Goal: Information Seeking & Learning: Learn about a topic

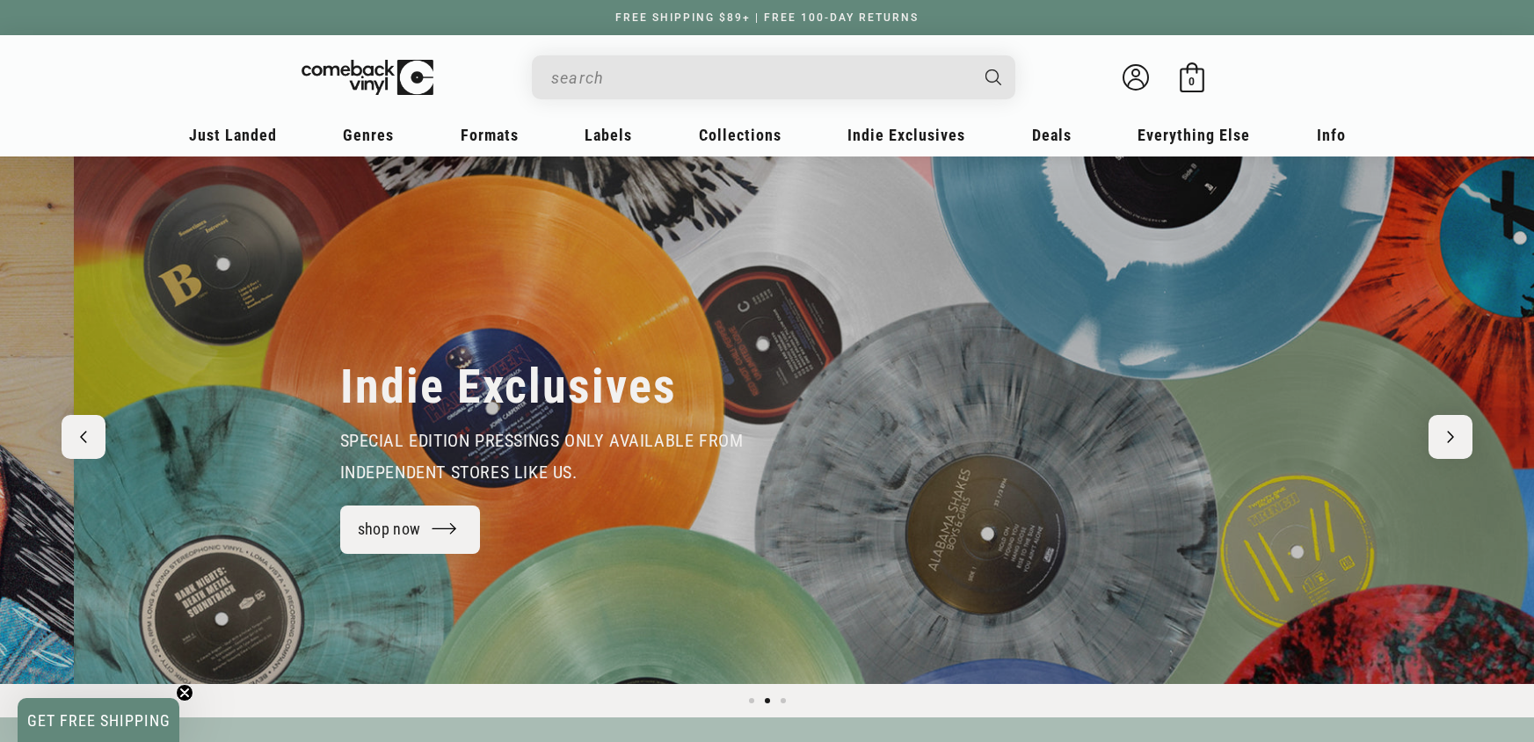
scroll to position [0, 1534]
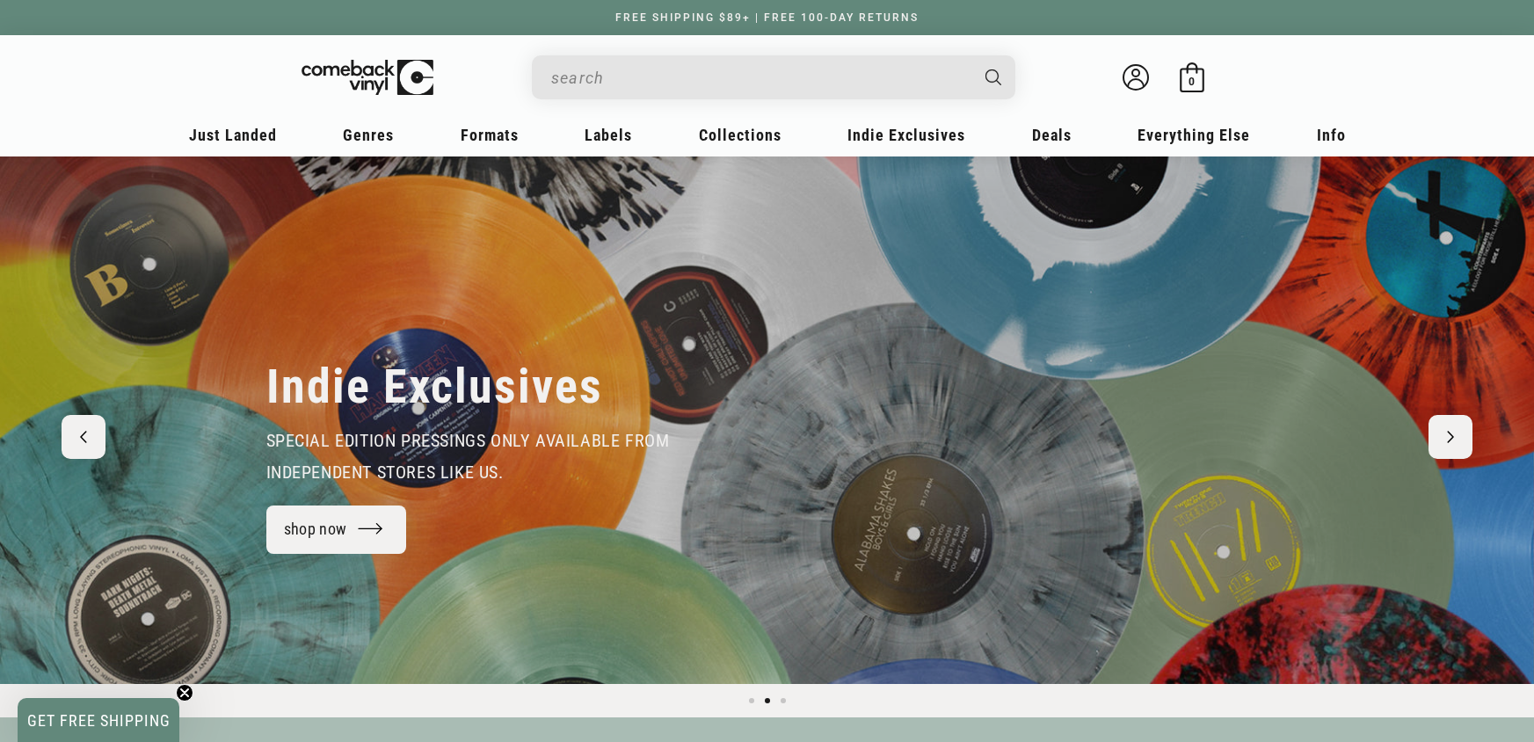
click at [612, 70] on input "When autocomplete results are available use up and down arrows to review and en…" at bounding box center [759, 78] width 417 height 36
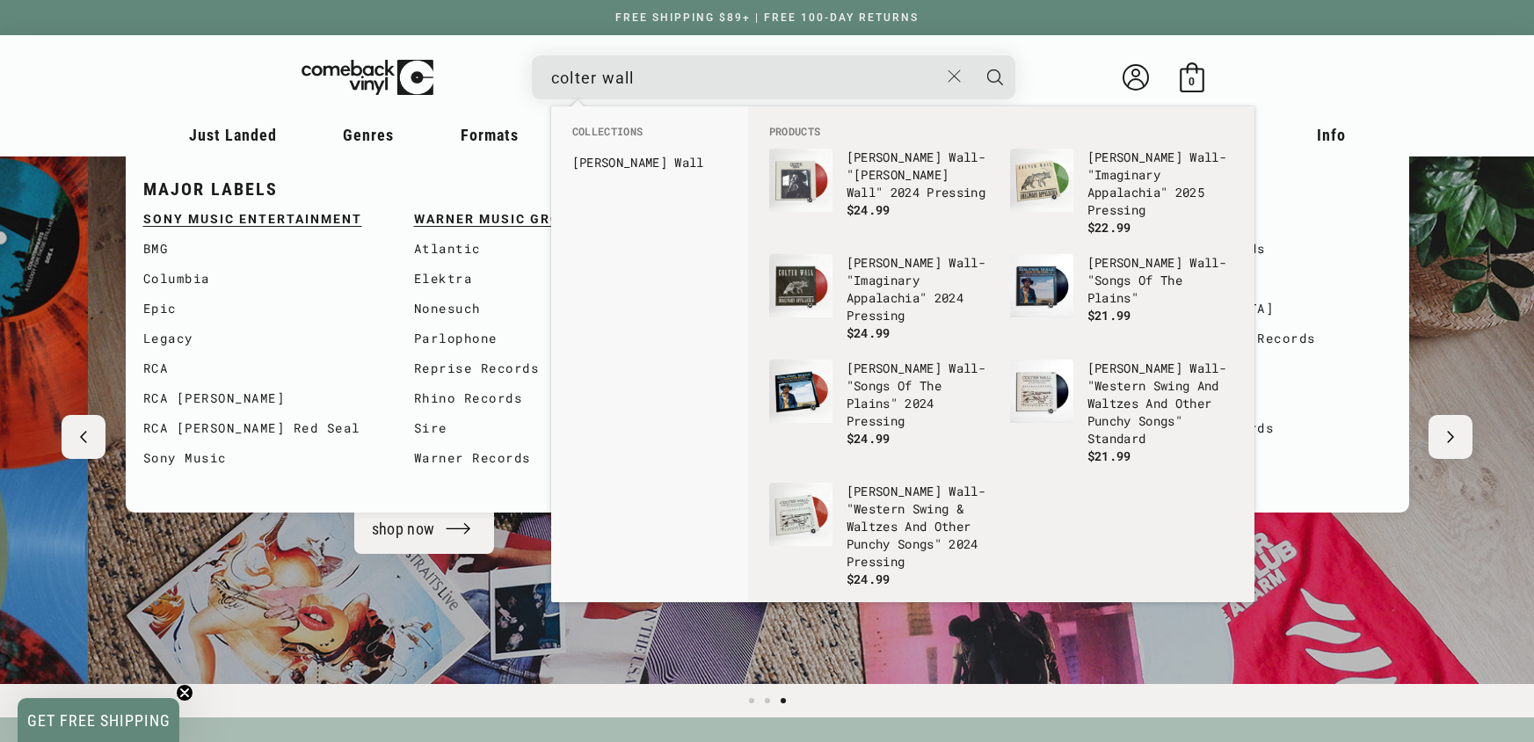
type input "colter wall"
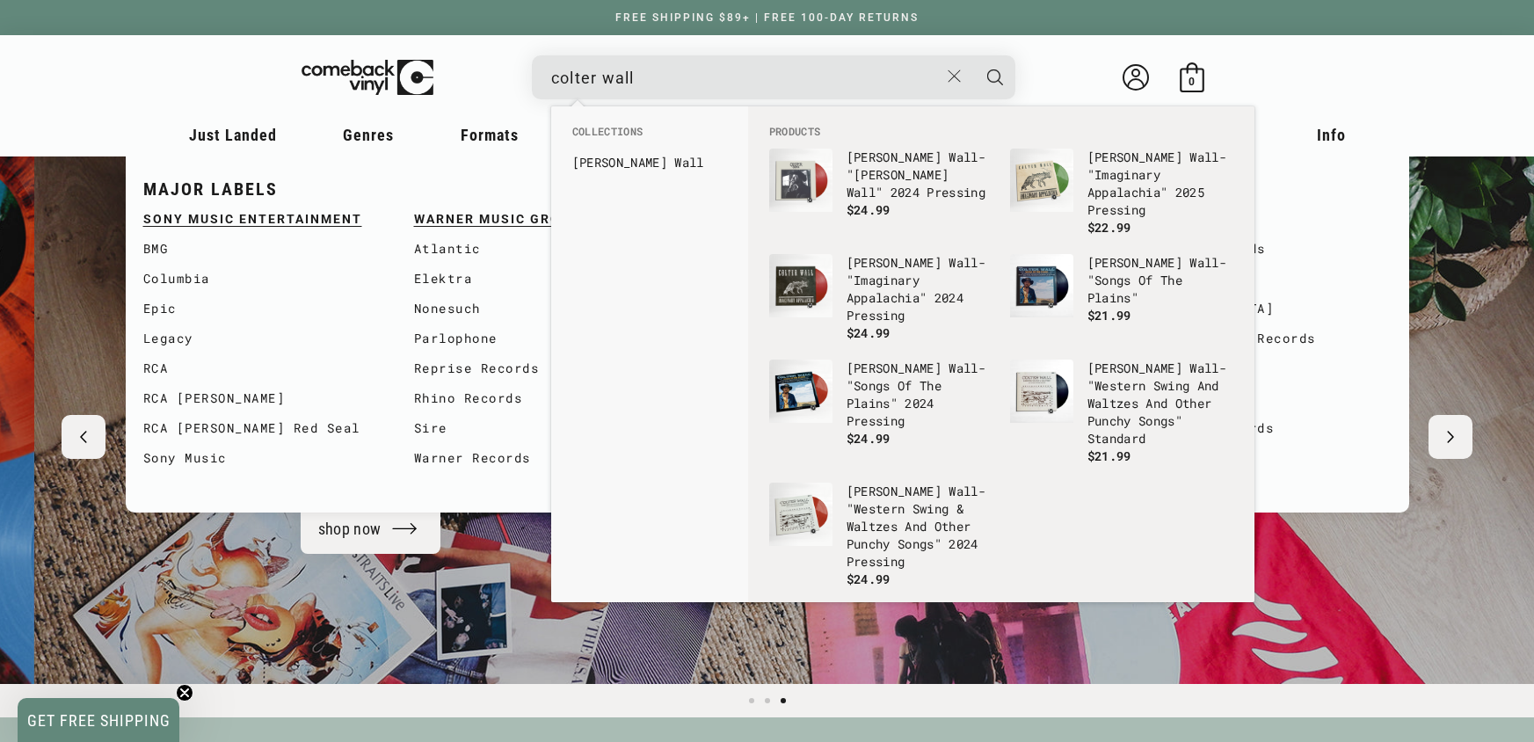
click at [591, 159] on b "Colter" at bounding box center [619, 162] width 95 height 17
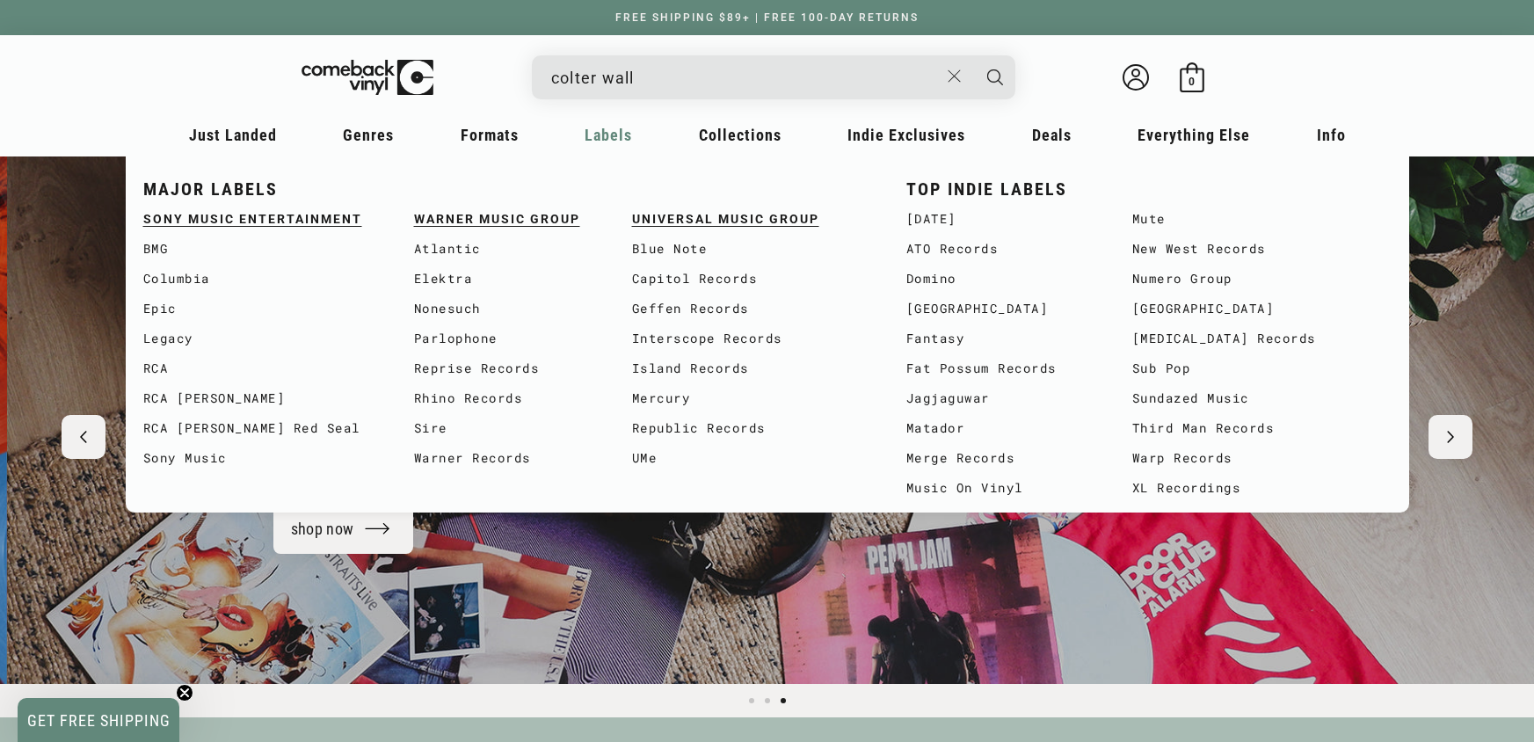
scroll to position [0, 3067]
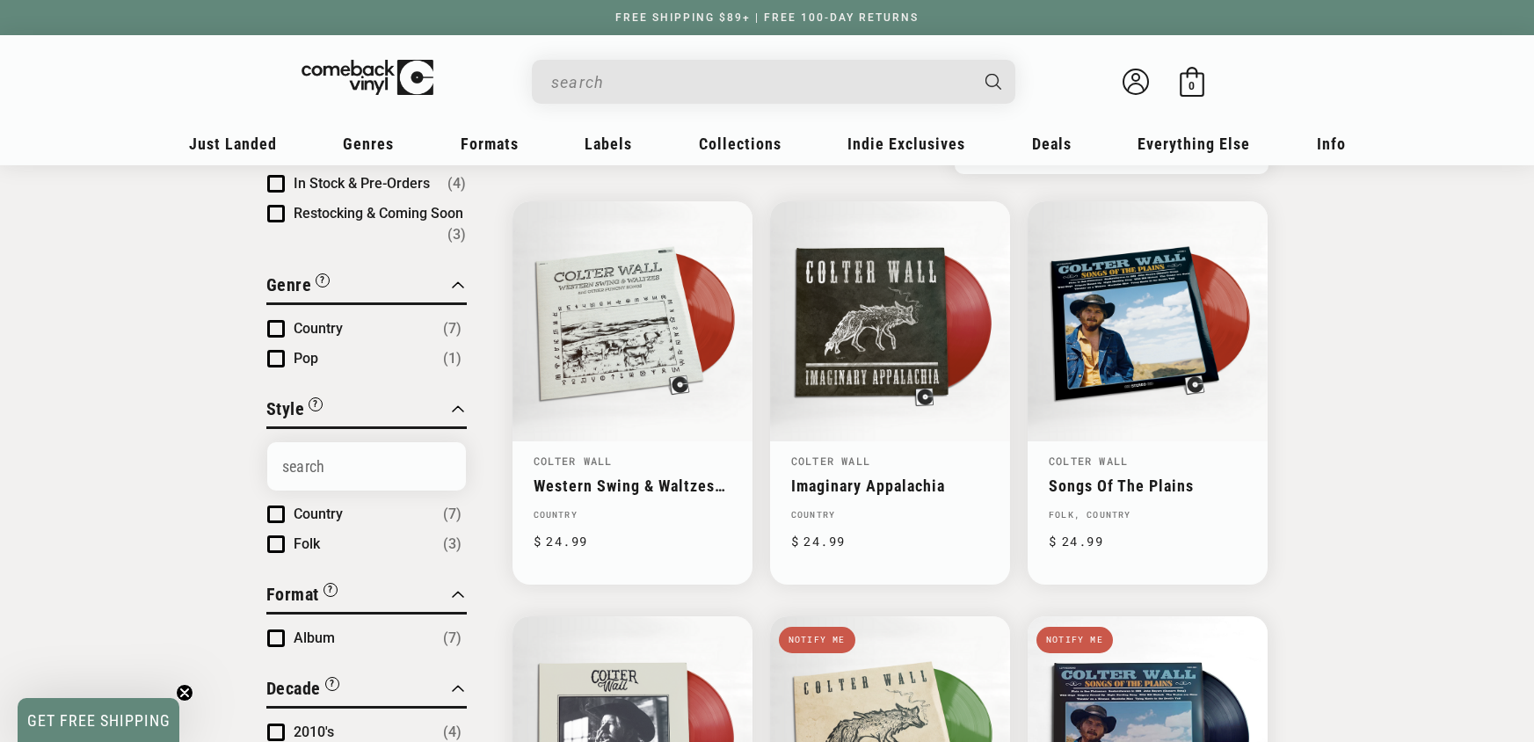
scroll to position [166, 0]
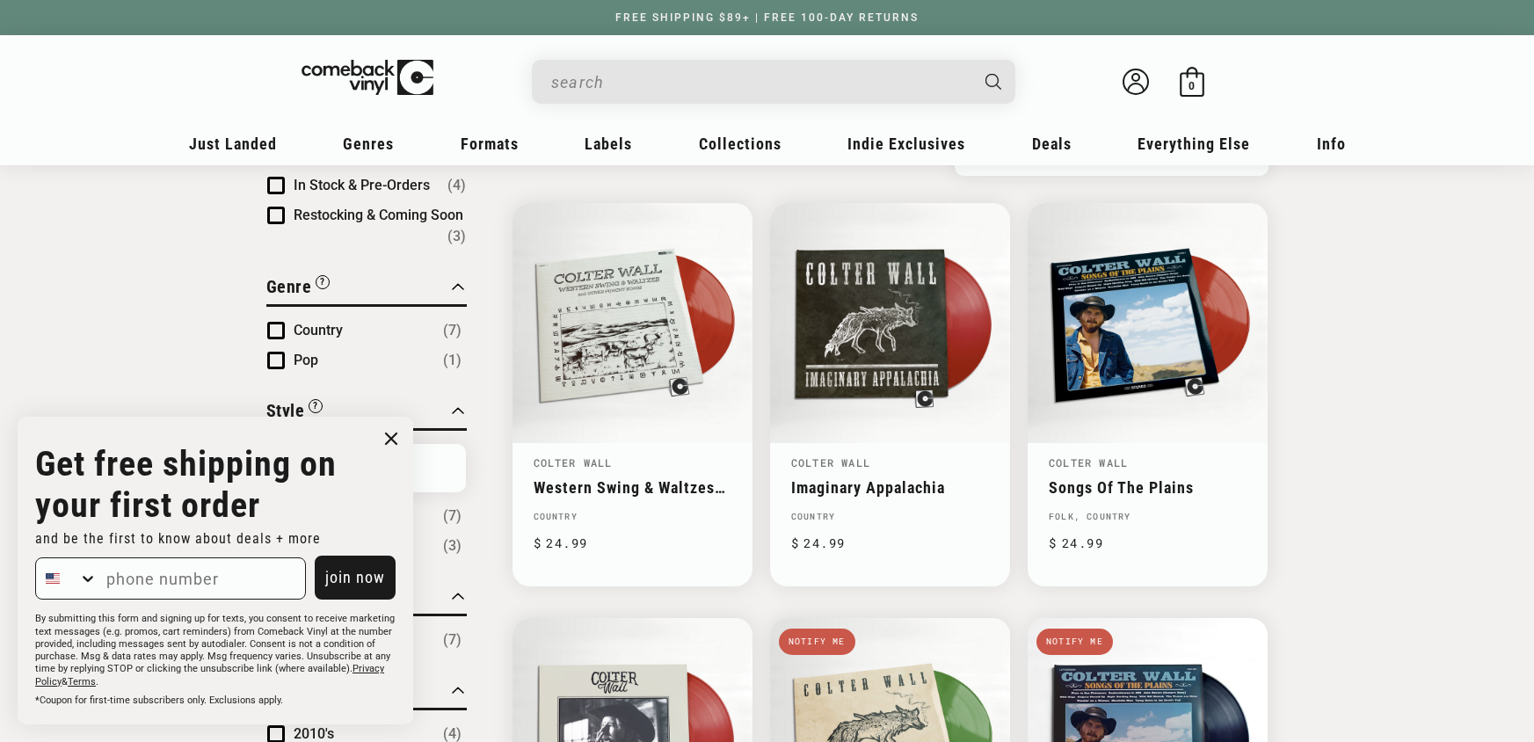
click at [576, 84] on input "When autocomplete results are available use up and down arrows to review and en…" at bounding box center [759, 82] width 417 height 36
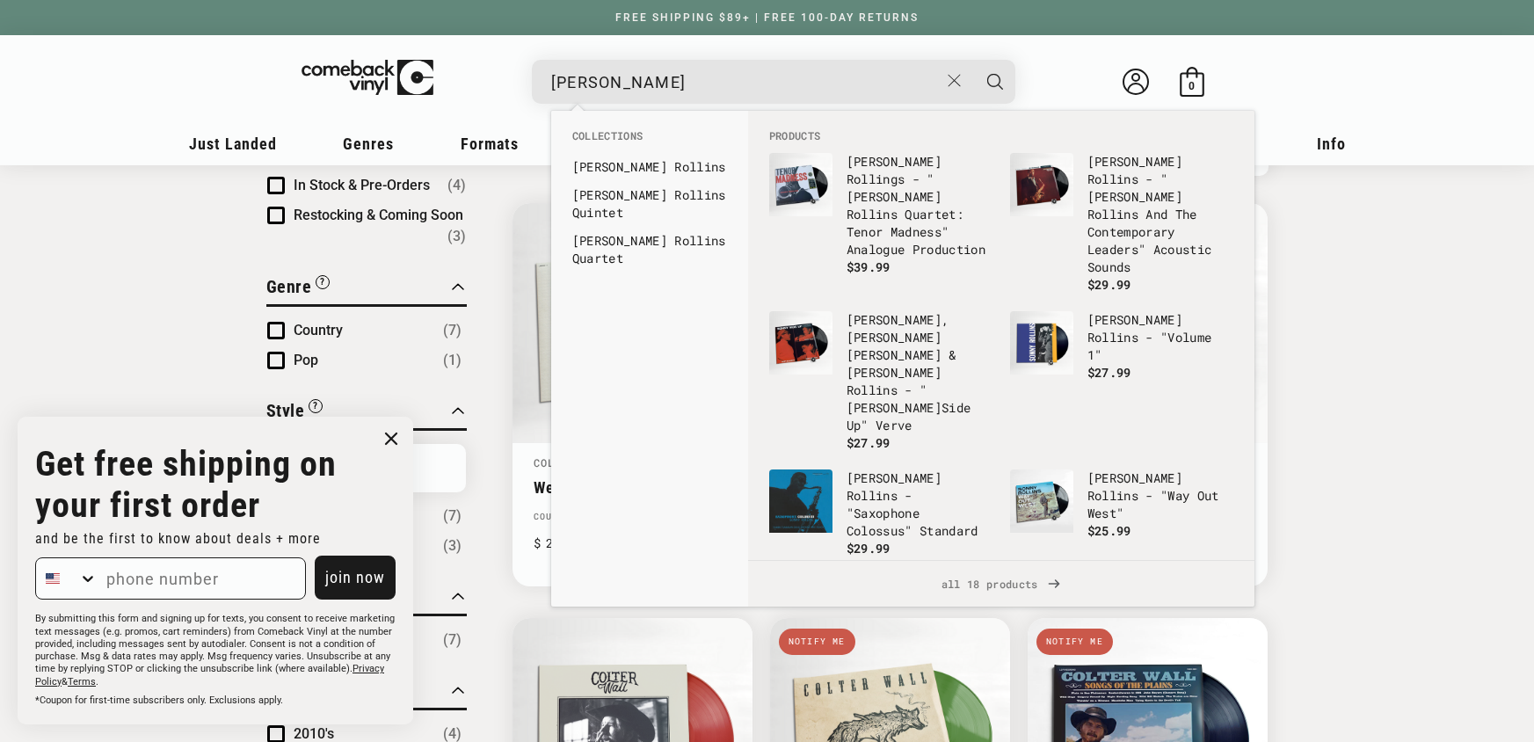
scroll to position [167, 0]
type input "sonny roll"
click at [570, 160] on li "Sonny Roll ins" at bounding box center [649, 167] width 172 height 28
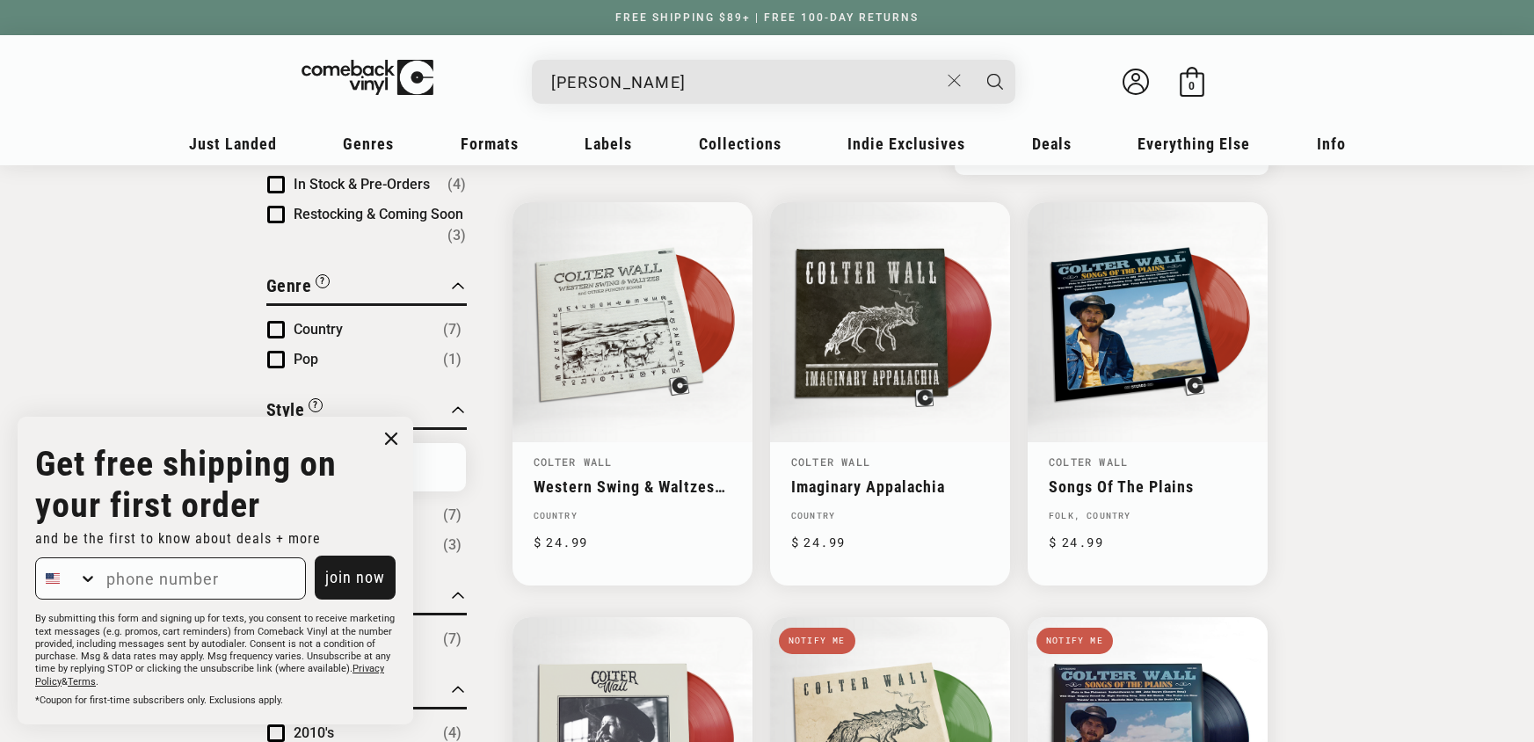
click at [685, 93] on input "sonny roll" at bounding box center [745, 82] width 388 height 36
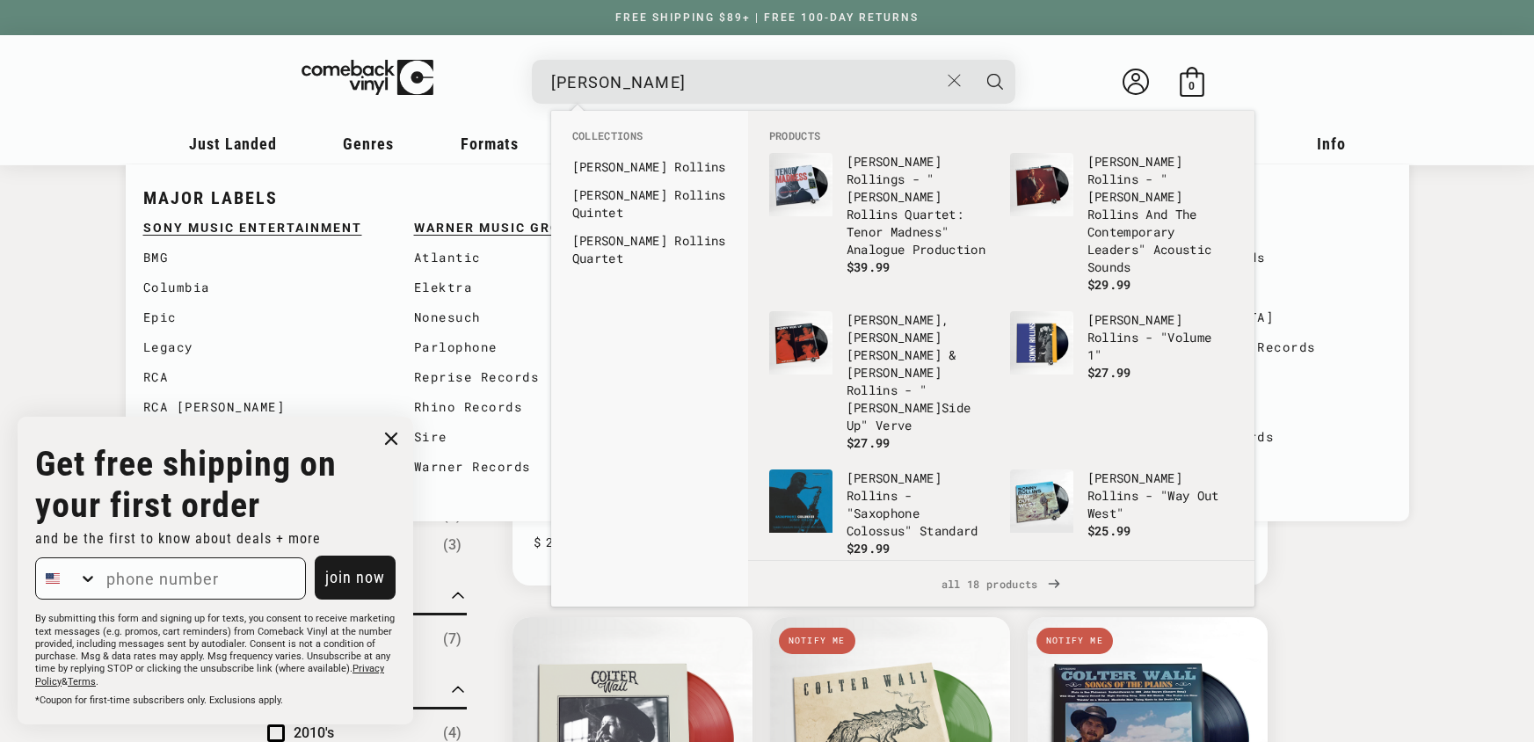
click at [674, 164] on b "Roll" at bounding box center [688, 166] width 29 height 17
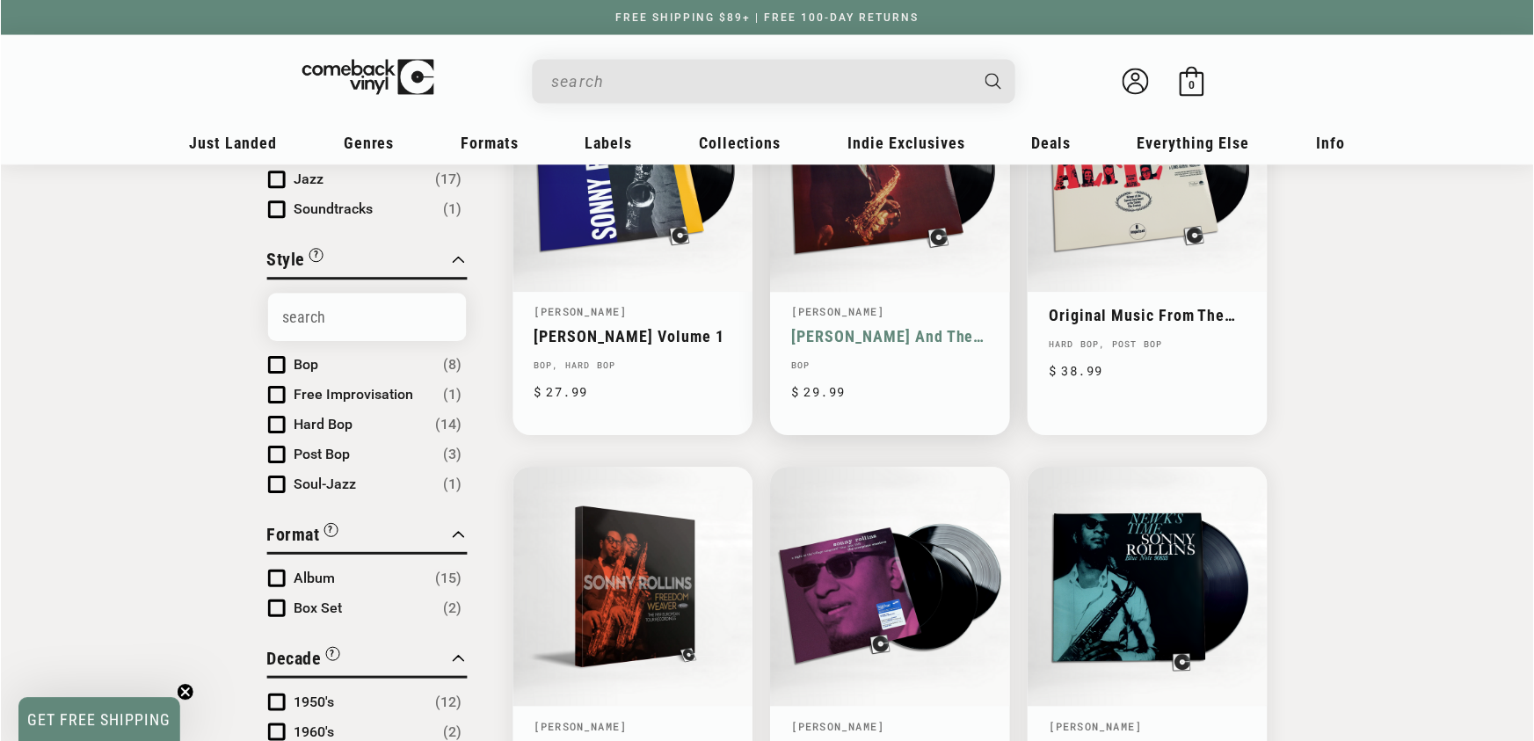
scroll to position [355, 0]
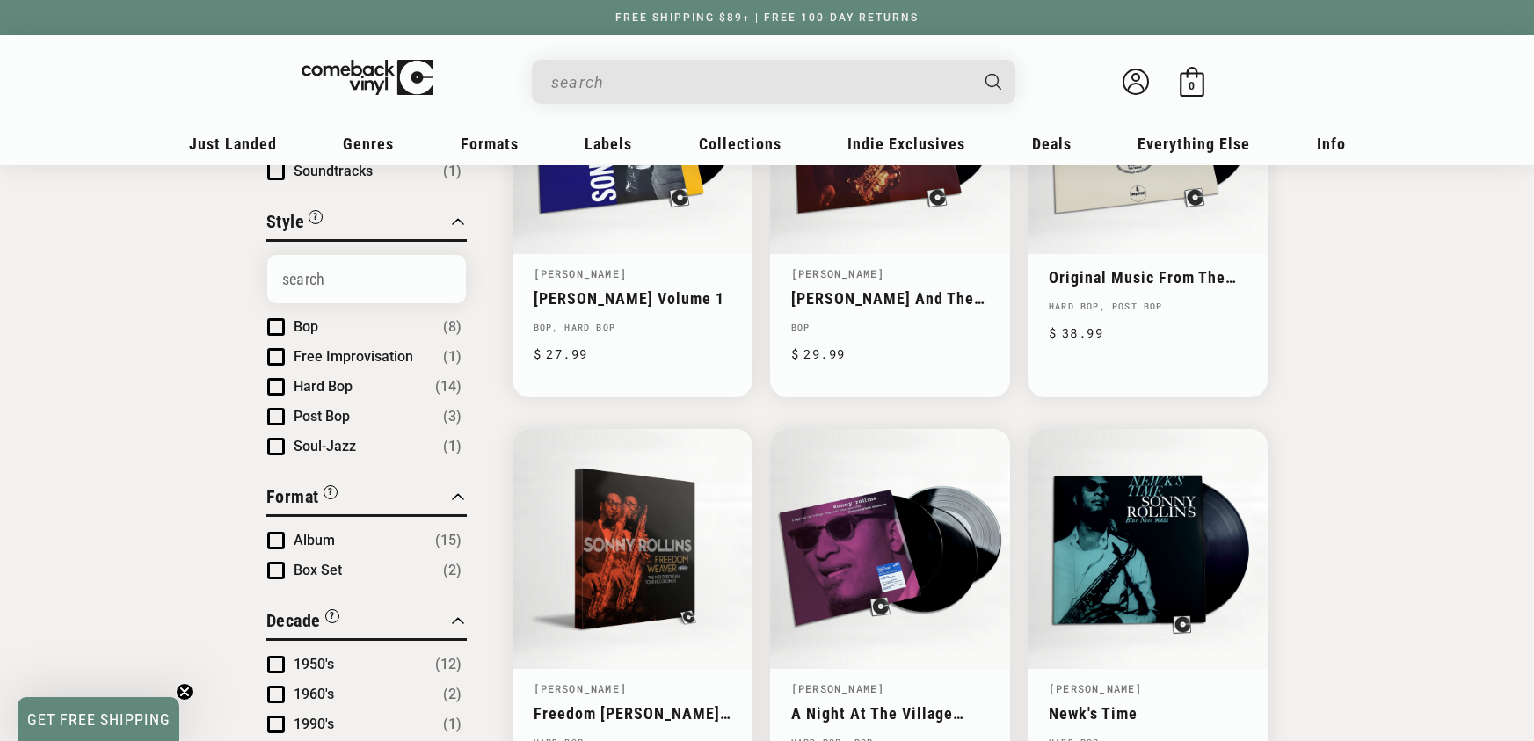
click at [705, 62] on div "Search" at bounding box center [782, 81] width 466 height 42
click at [693, 74] on input "When autocomplete results are available use up and down arrows to review and en…" at bounding box center [759, 82] width 417 height 36
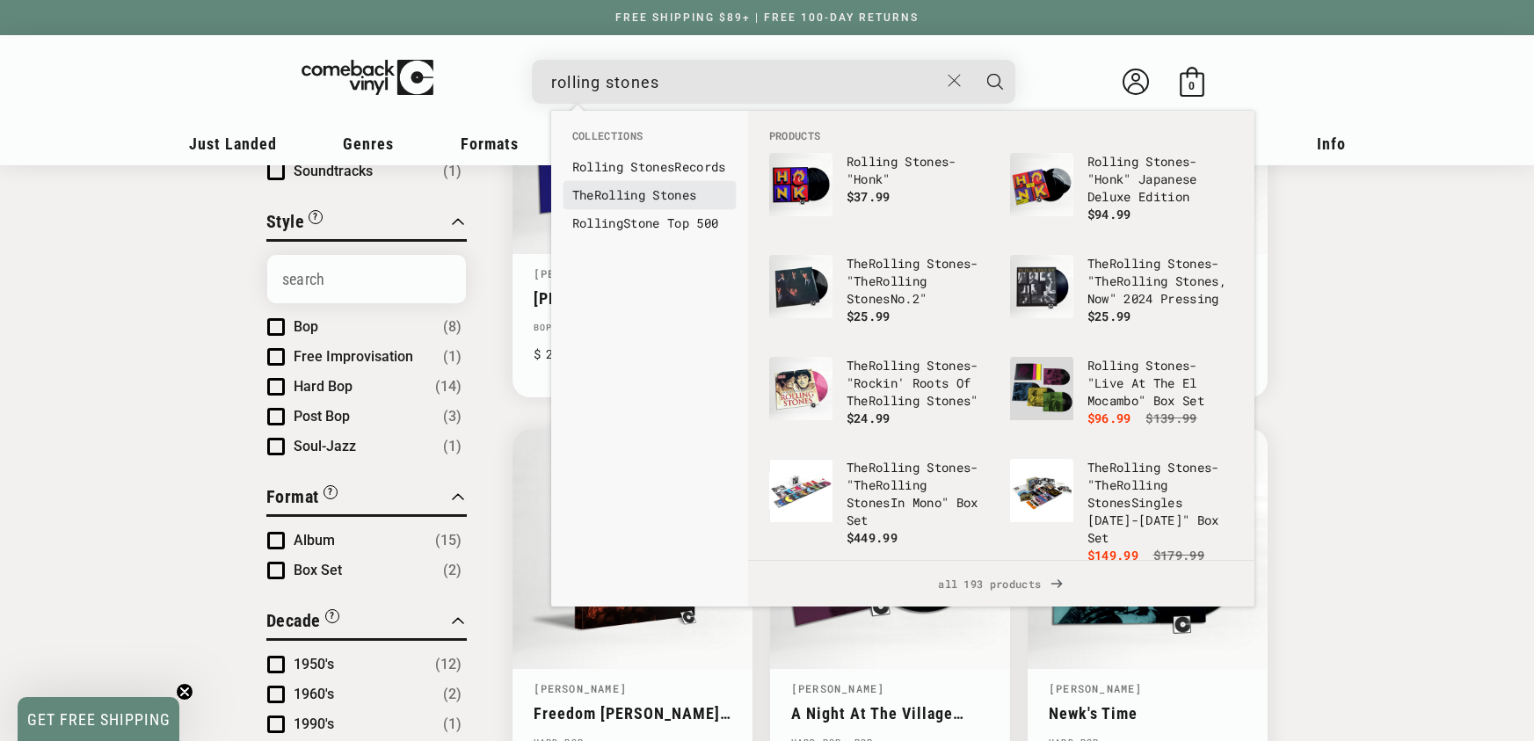
type input "rolling stones"
click at [641, 203] on b "Rolling" at bounding box center [619, 194] width 51 height 17
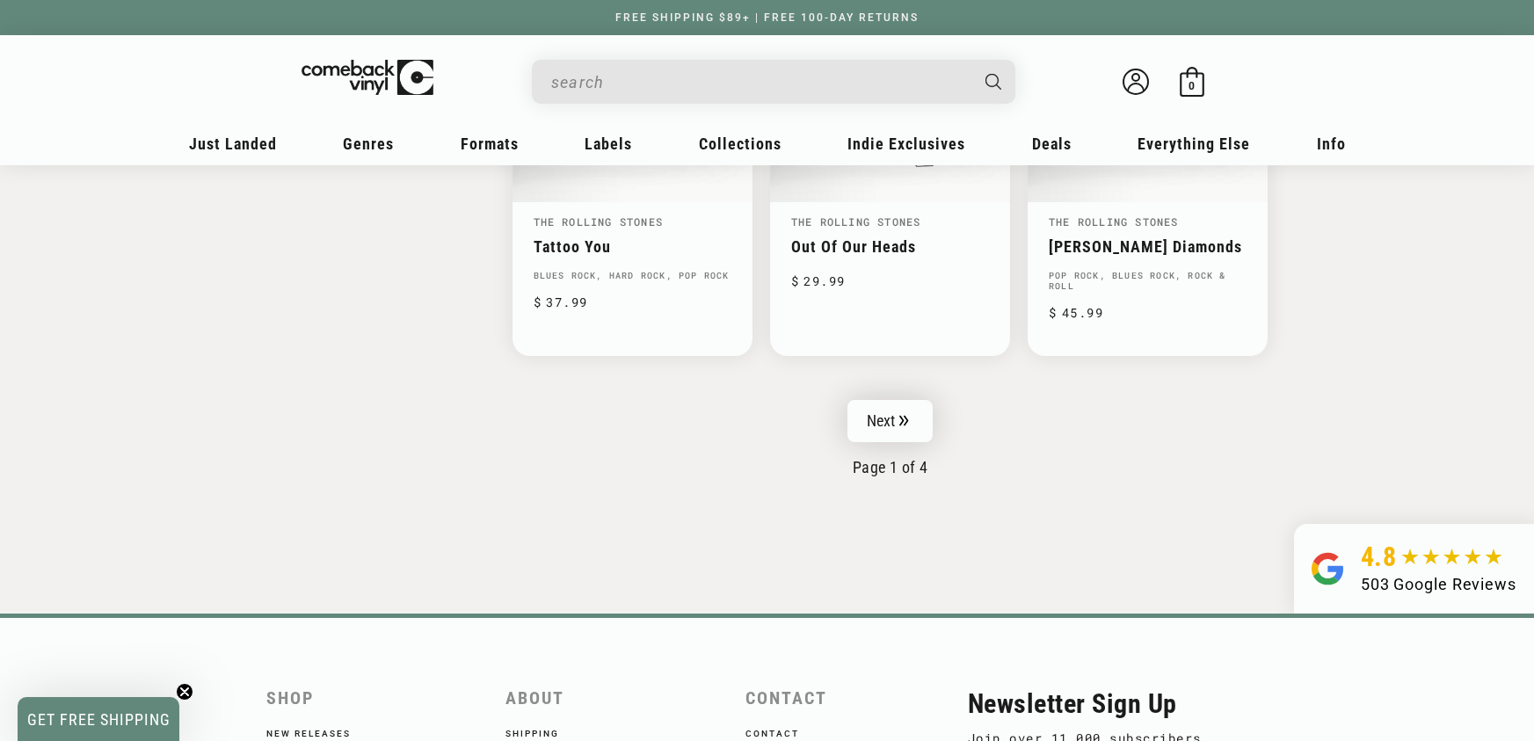
click at [883, 416] on link "Next" at bounding box center [890, 421] width 86 height 42
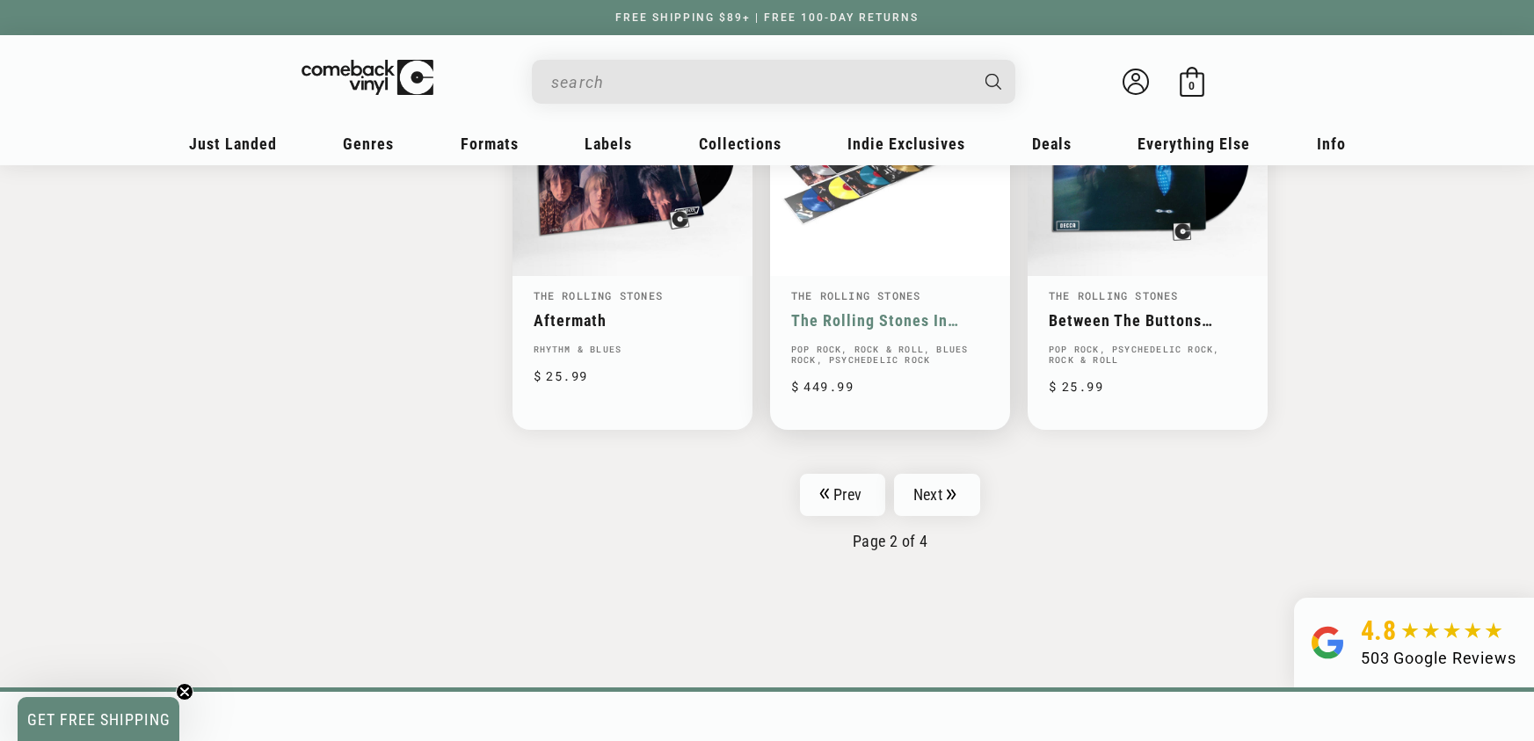
click at [963, 489] on link "Next" at bounding box center [937, 495] width 86 height 42
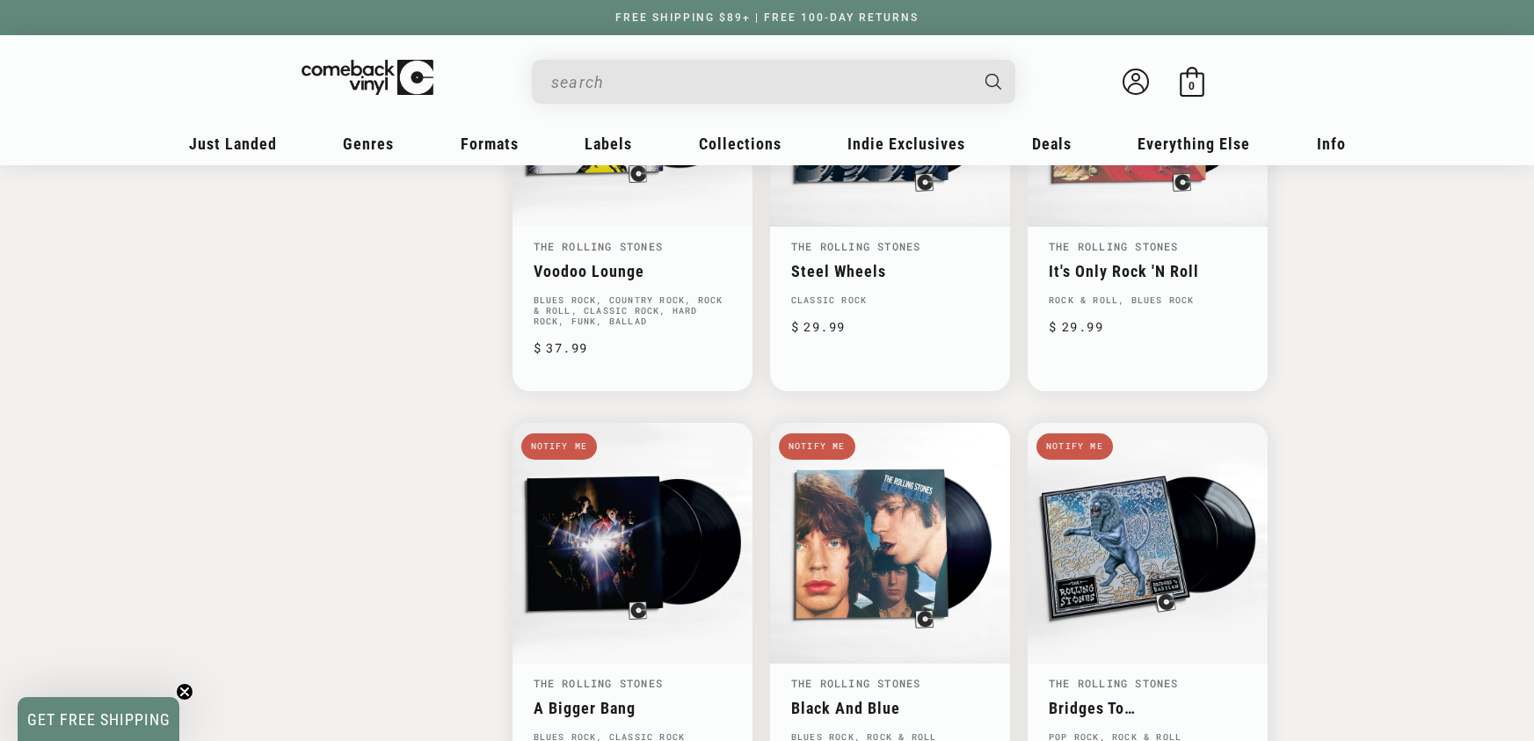
scroll to position [2761, 0]
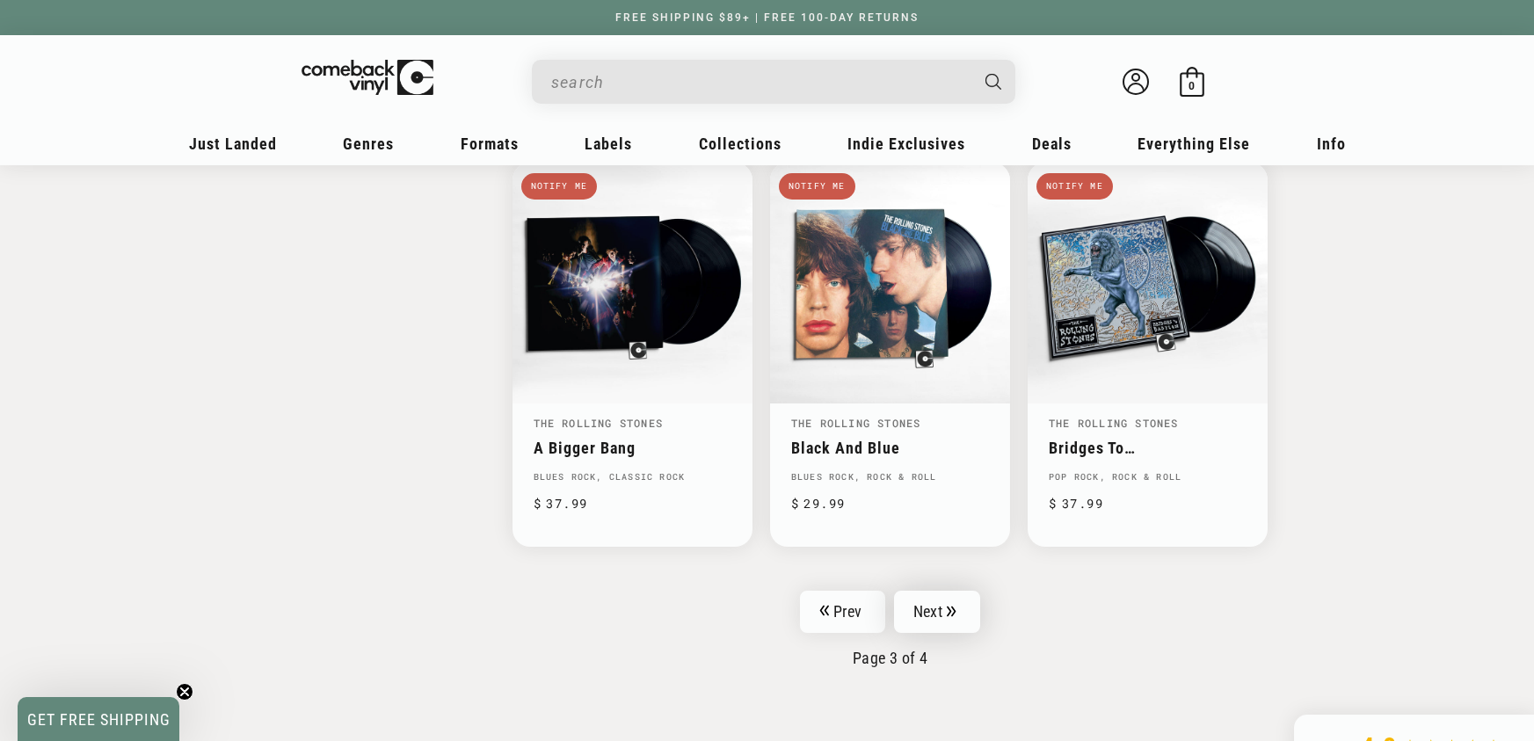
click at [936, 598] on link "Next" at bounding box center [937, 612] width 86 height 42
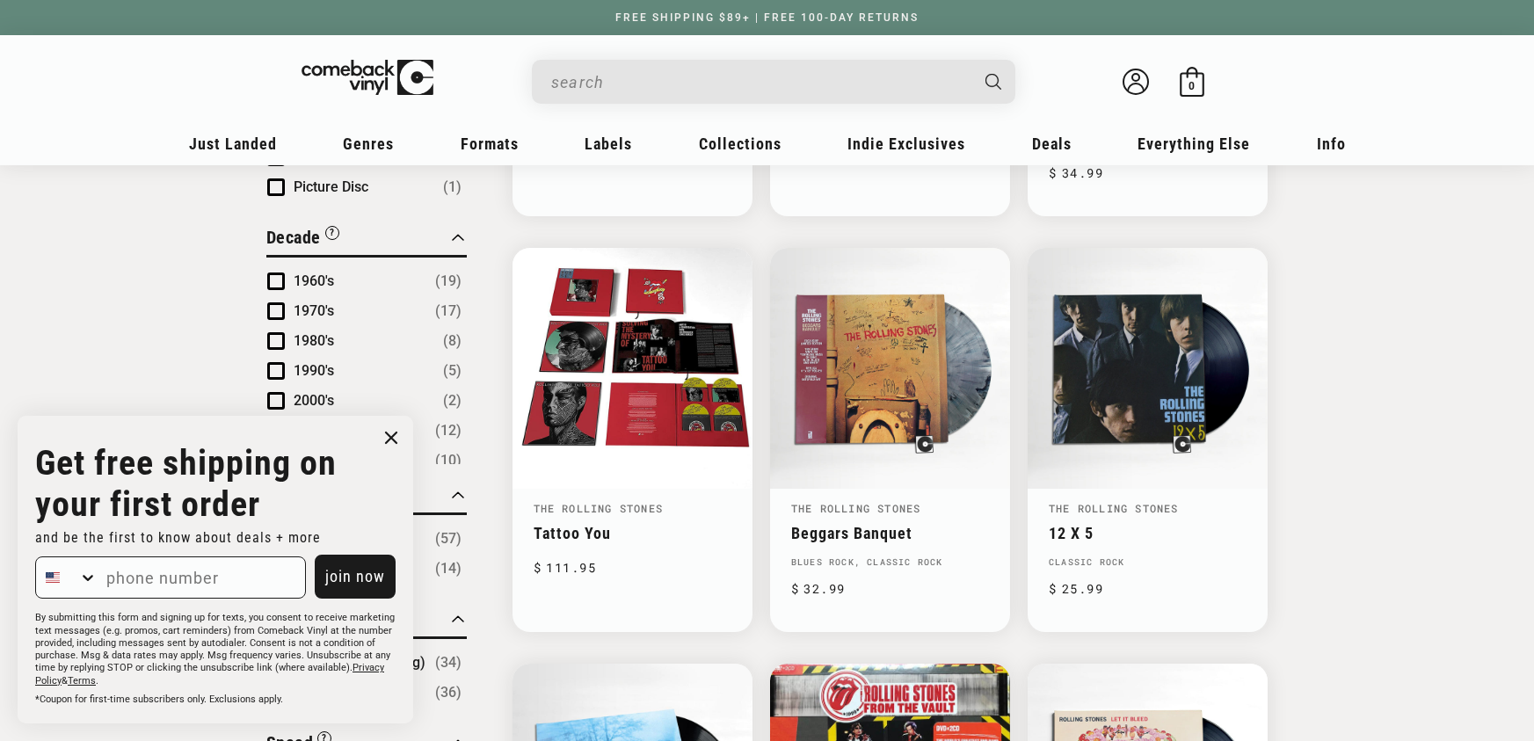
scroll to position [927, 0]
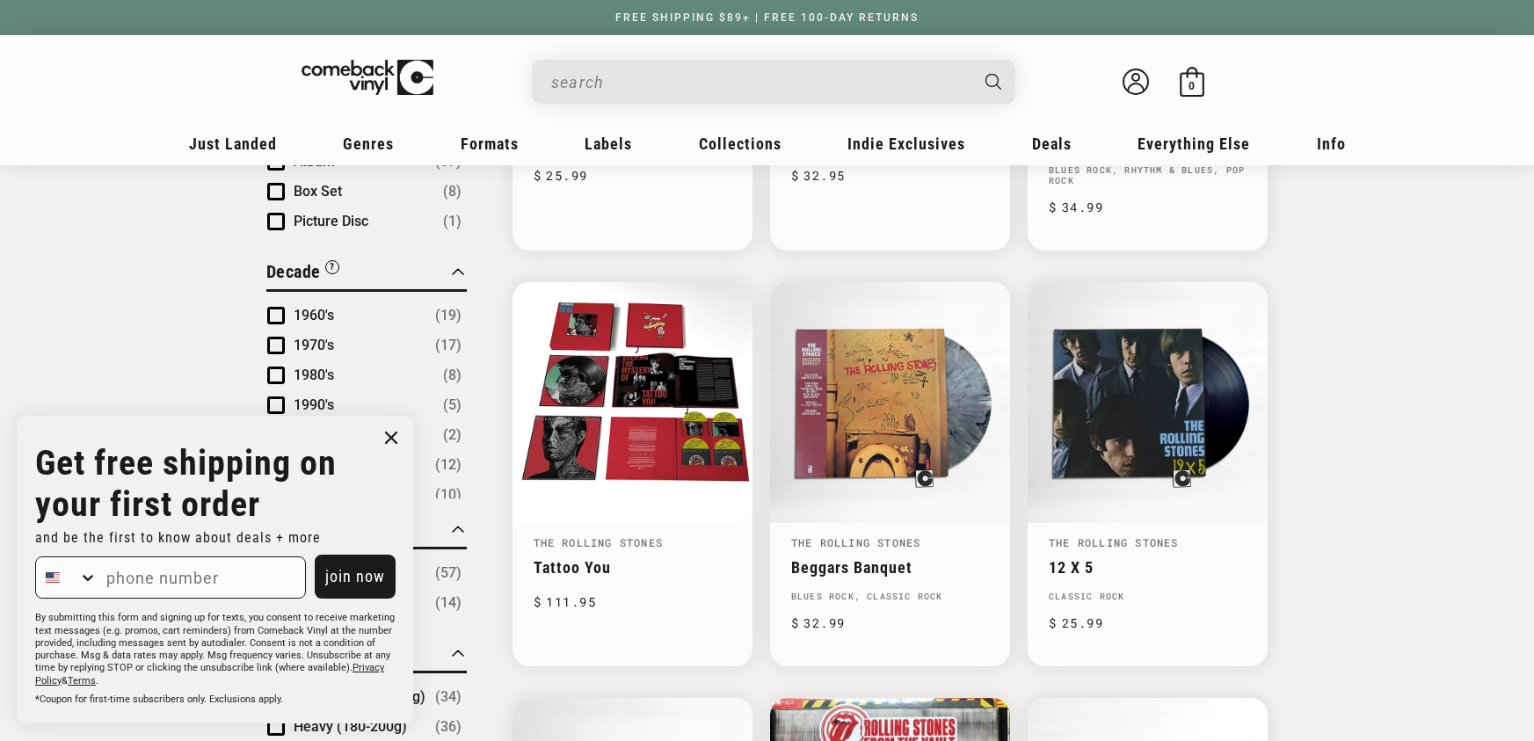
click at [621, 90] on input "When autocomplete results are available use up and down arrows to review and en…" at bounding box center [759, 82] width 417 height 36
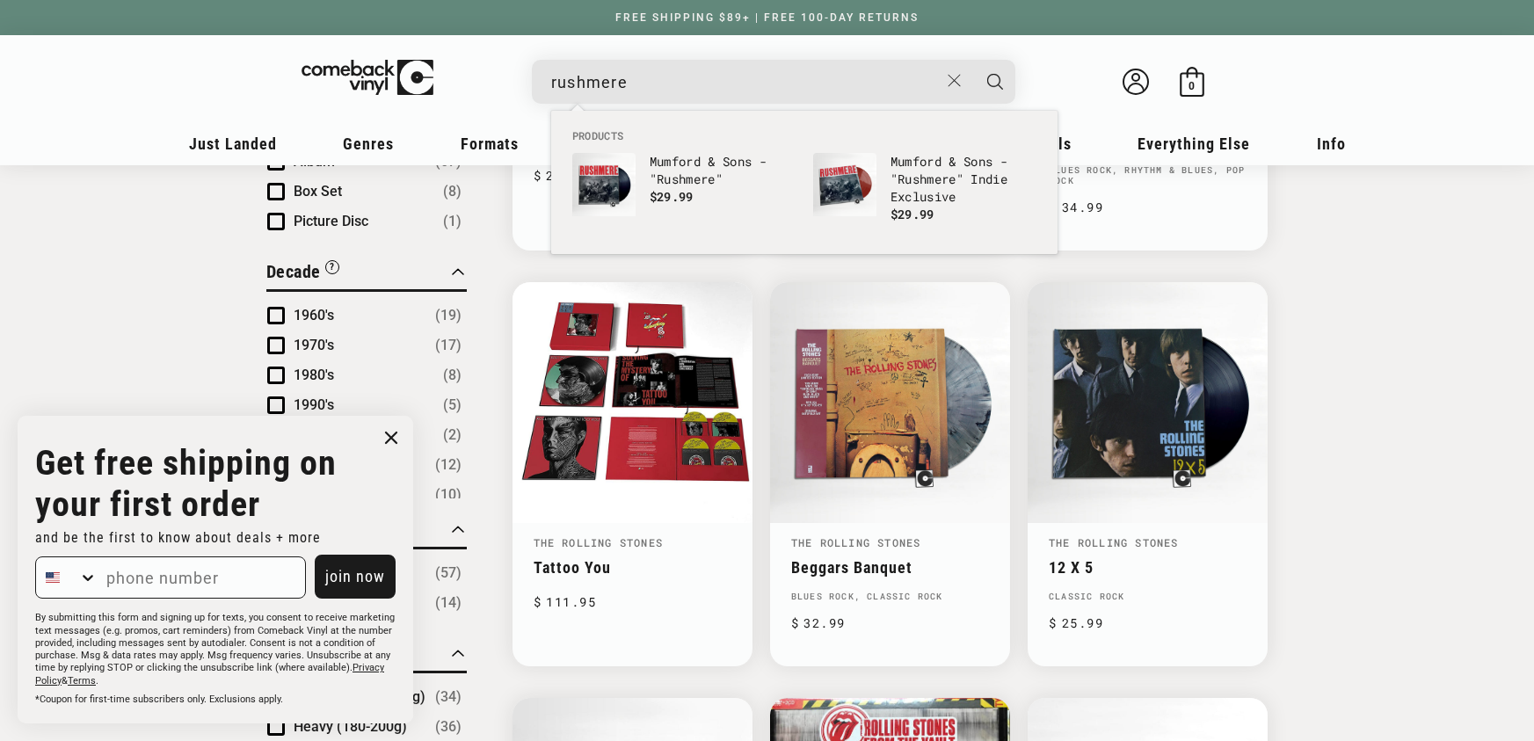
type input "rushmere"
click at [973, 60] on button "Search" at bounding box center [995, 82] width 44 height 44
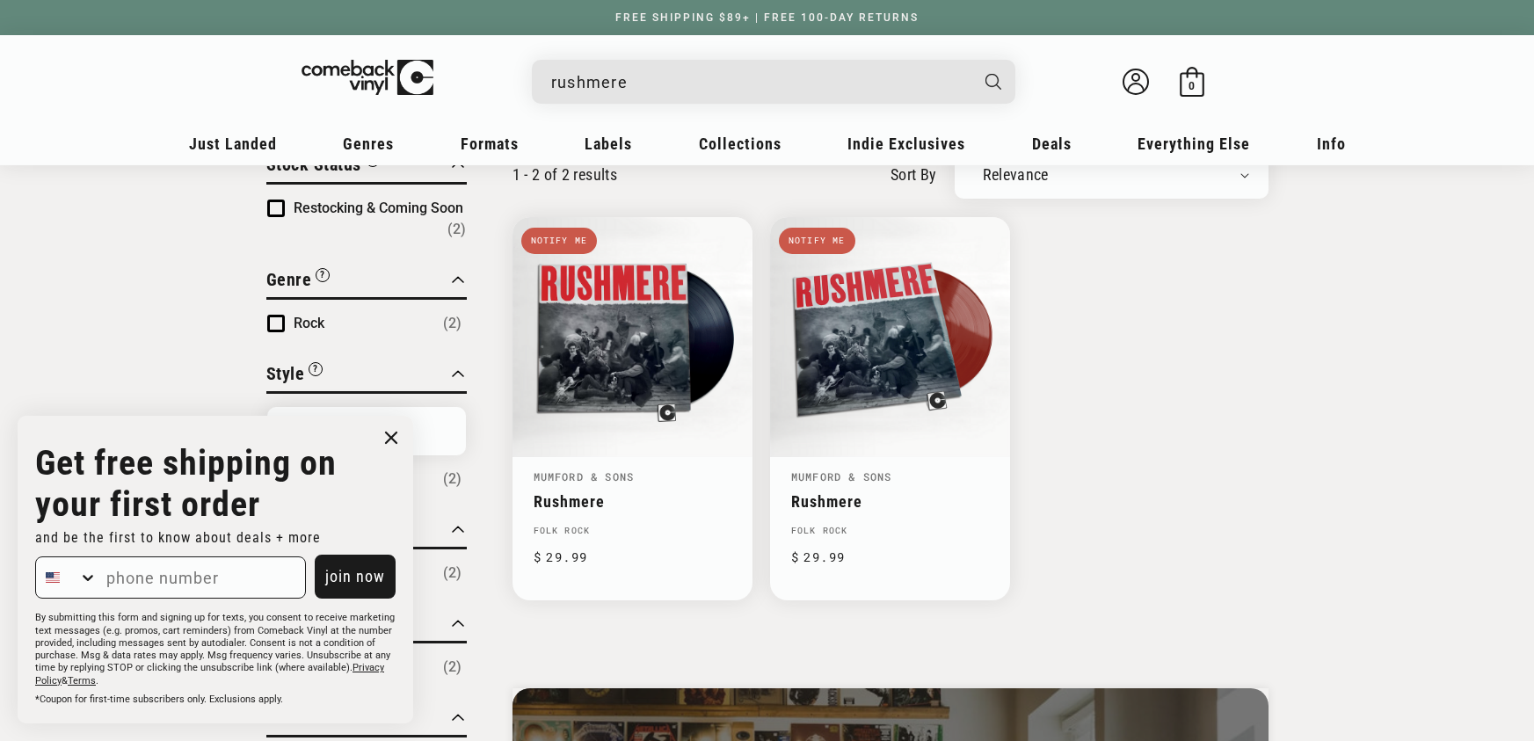
scroll to position [128, 0]
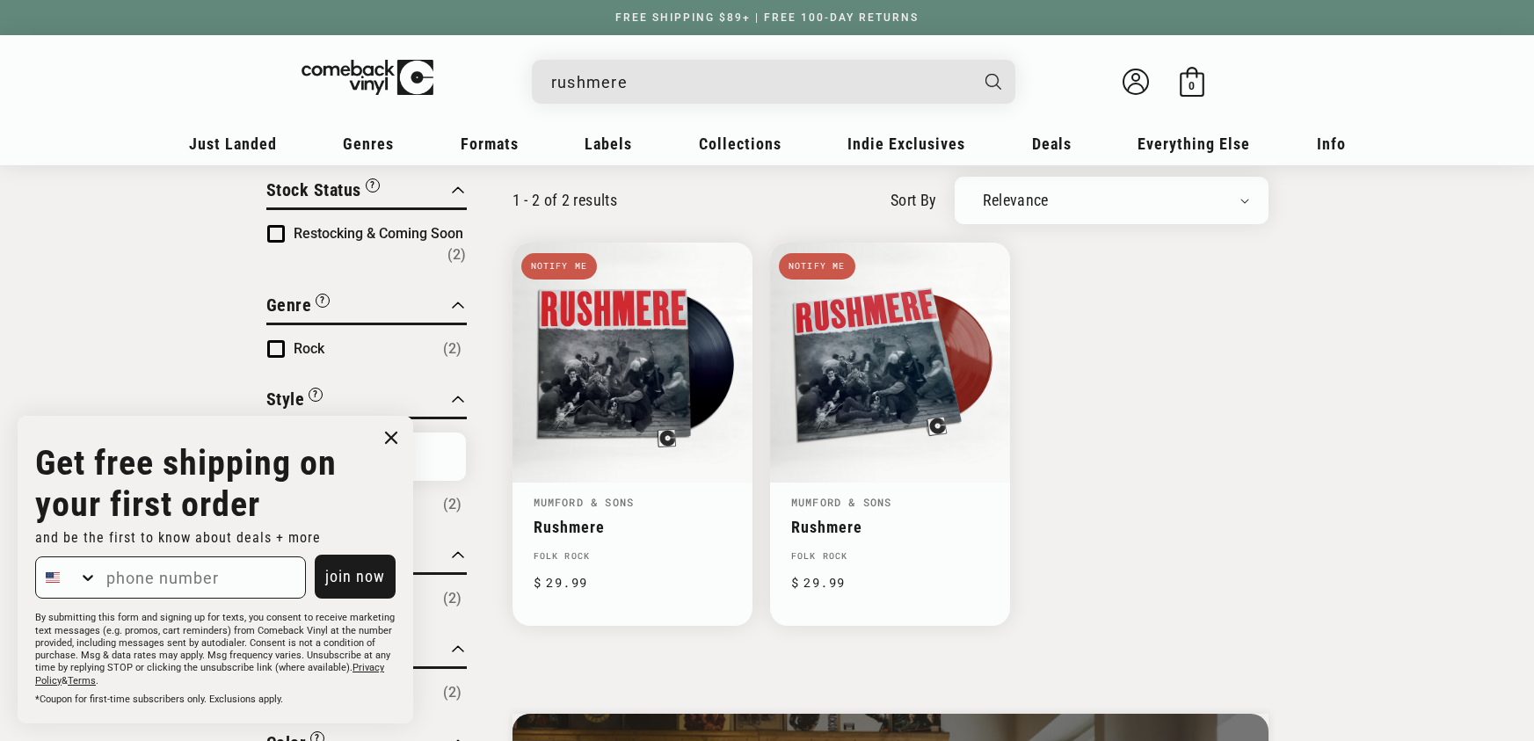
click at [701, 91] on input "rushmere" at bounding box center [759, 82] width 417 height 36
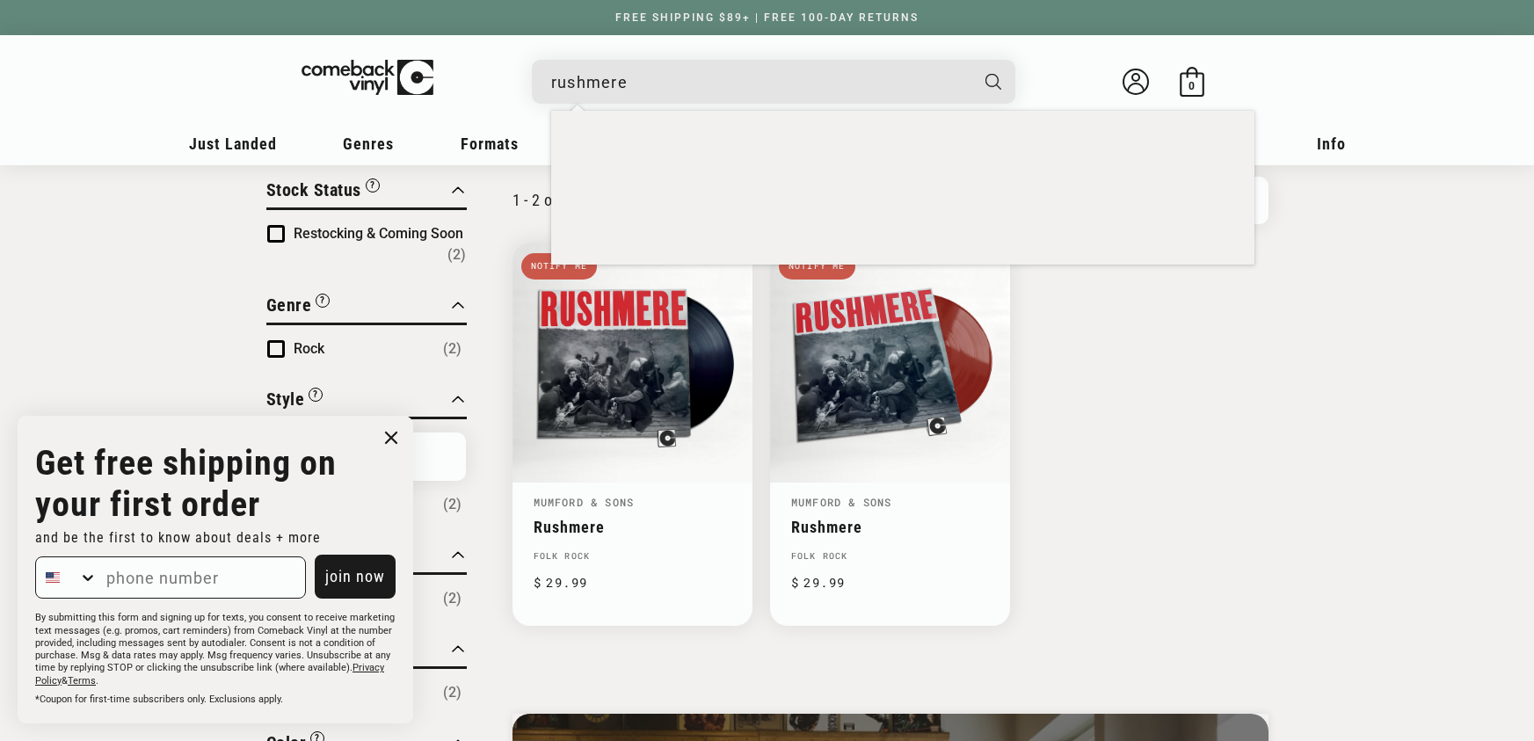
click at [701, 91] on input "rushmere" at bounding box center [759, 82] width 417 height 36
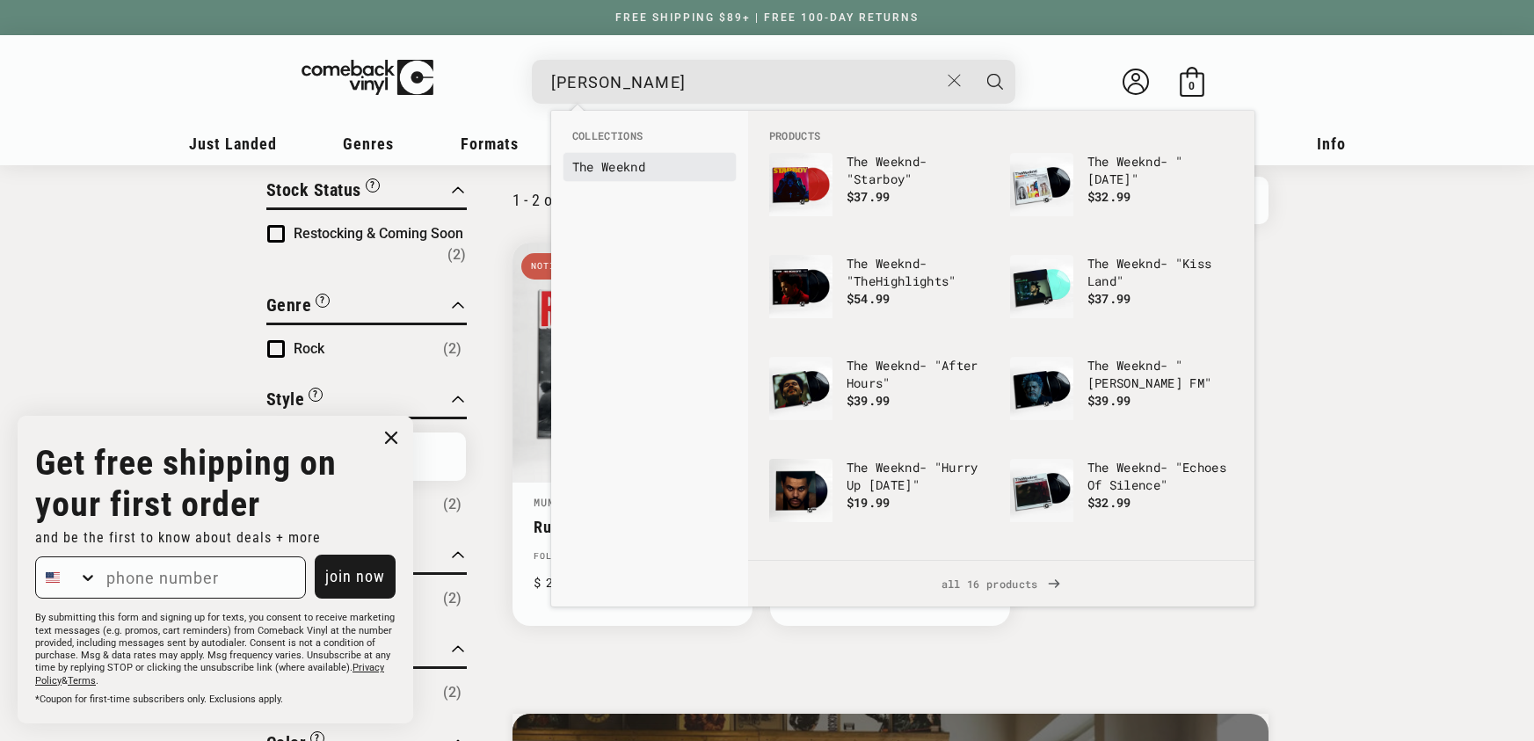
type input "[PERSON_NAME]"
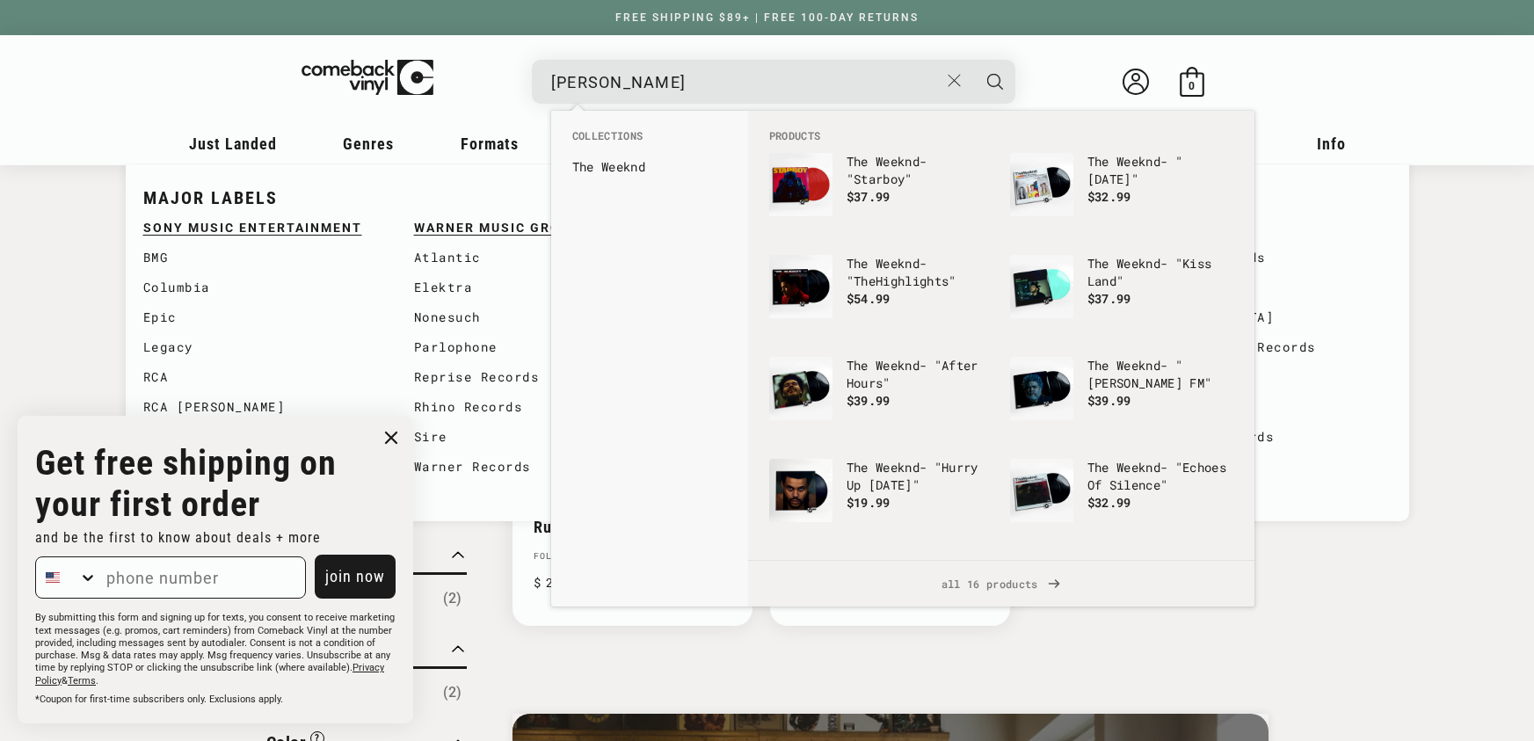
click at [622, 160] on b "Weeknd" at bounding box center [623, 166] width 44 height 17
